Goal: Task Accomplishment & Management: Use online tool/utility

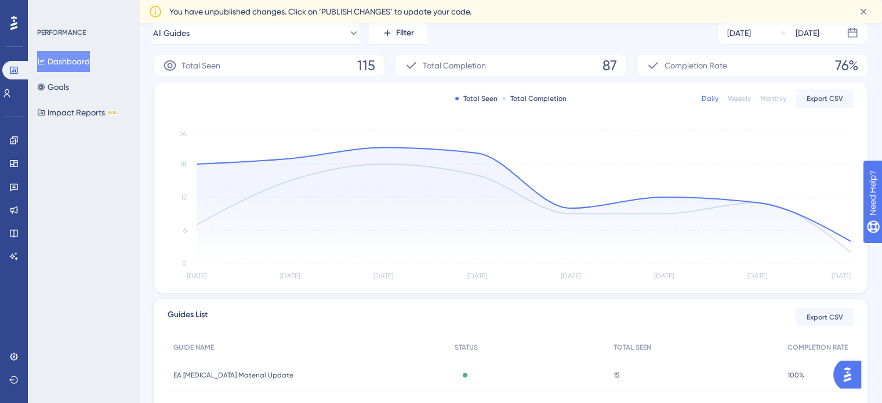
scroll to position [174, 0]
click at [17, 143] on icon at bounding box center [13, 140] width 9 height 9
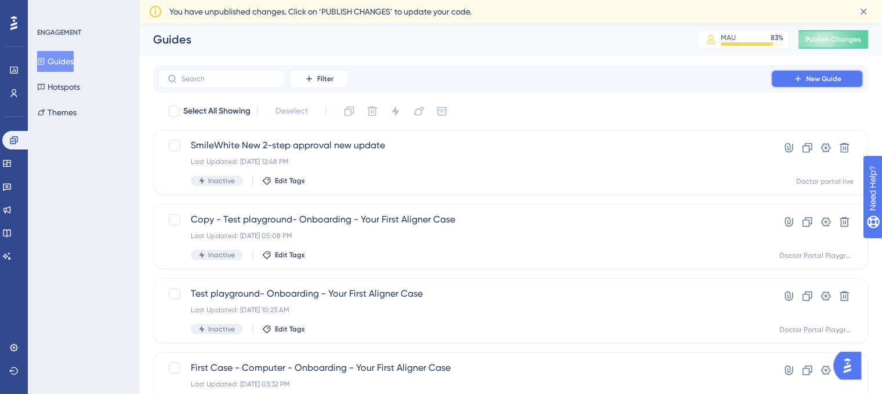
click at [837, 85] on button "New Guide" at bounding box center [817, 79] width 93 height 19
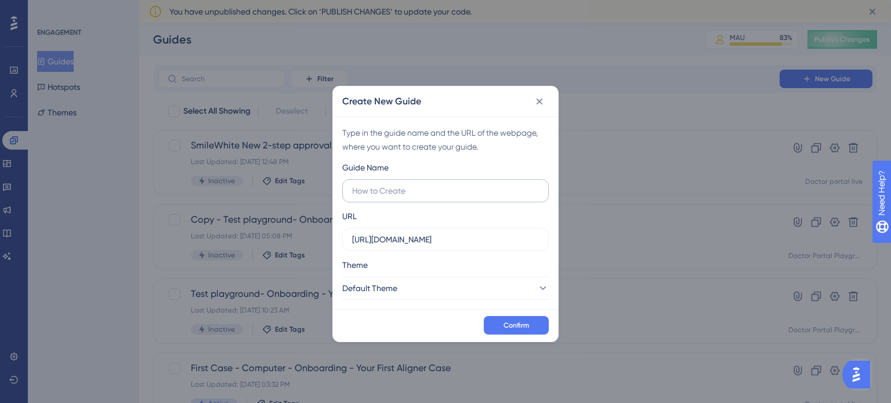
click at [423, 186] on input "text" at bounding box center [445, 190] width 187 height 13
type input "Treatement plan section"
drag, startPoint x: 379, startPoint y: 190, endPoint x: 421, endPoint y: 134, distance: 69.9
click at [421, 134] on div "Type in the guide name and the URL of the webpage, where you want to create you…" at bounding box center [445, 140] width 206 height 28
click at [386, 196] on input "Treatement plan section" at bounding box center [445, 190] width 187 height 13
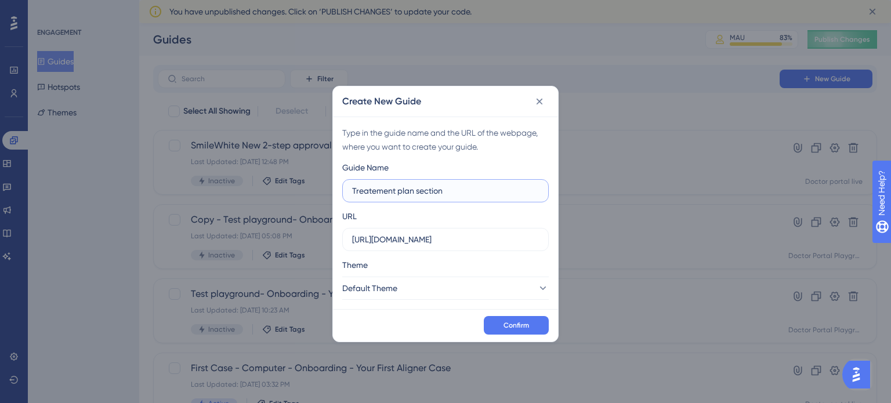
click at [418, 193] on input "Treatement plan section" at bounding box center [445, 190] width 187 height 13
click at [499, 296] on button "Default Theme" at bounding box center [445, 288] width 206 height 23
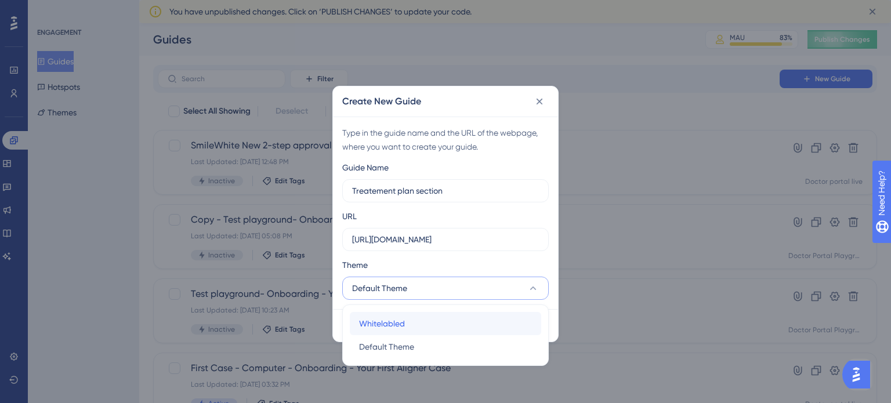
click at [456, 327] on div "Whitelabled Whitelabled" at bounding box center [445, 323] width 173 height 23
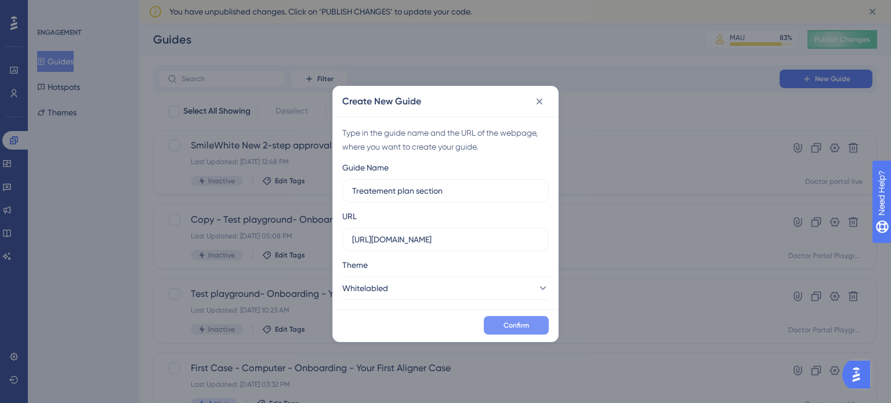
click at [489, 320] on button "Confirm" at bounding box center [516, 325] width 65 height 19
